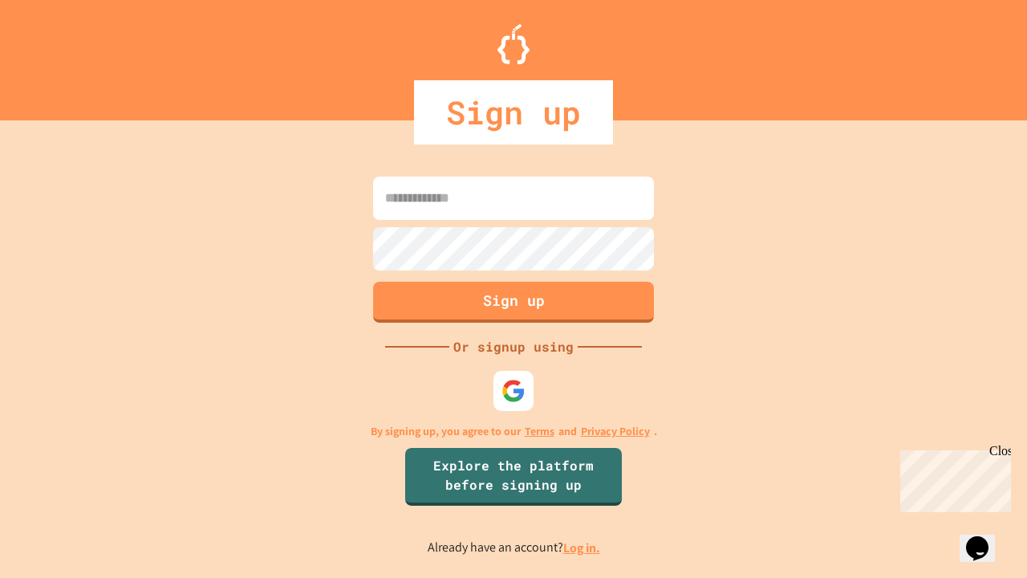
click at [583, 547] on link "Log in." at bounding box center [581, 547] width 37 height 17
